Goal: Information Seeking & Learning: Find specific fact

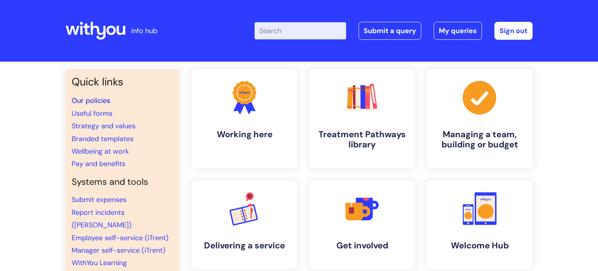
click at [96, 101] on link "Our policies" at bounding box center [91, 100] width 39 height 9
click at [282, 29] on input "Enter your search term here..." at bounding box center [301, 30] width 92 height 17
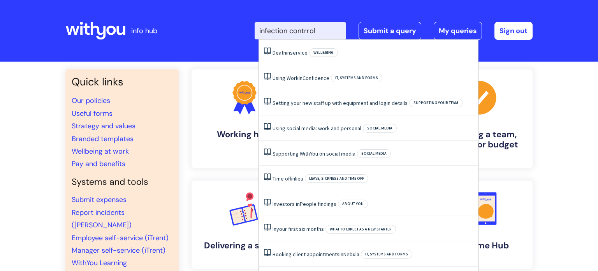
type input "infection contrrol"
click button "Search" at bounding box center [0, 0] width 0 height 0
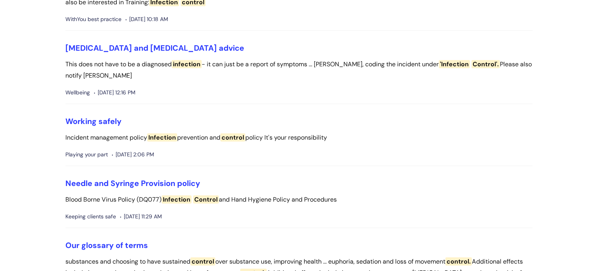
scroll to position [193, 0]
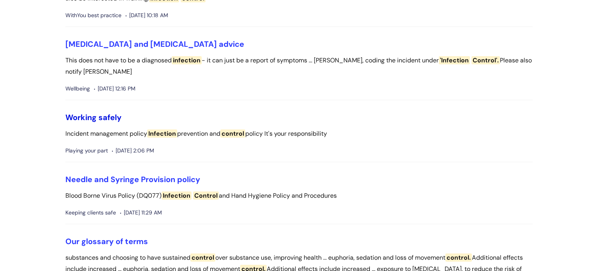
click at [93, 119] on link "Working safely" at bounding box center [93, 117] width 56 height 10
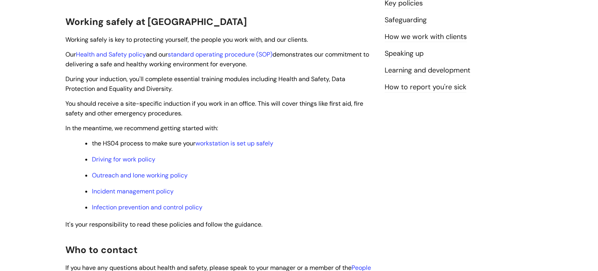
scroll to position [142, 0]
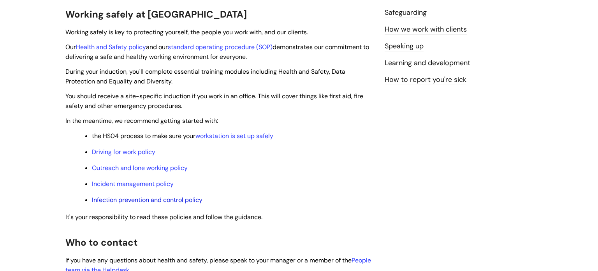
click at [158, 204] on link "Infection prevention and control policy" at bounding box center [147, 200] width 111 height 8
